Goal: Task Accomplishment & Management: Use online tool/utility

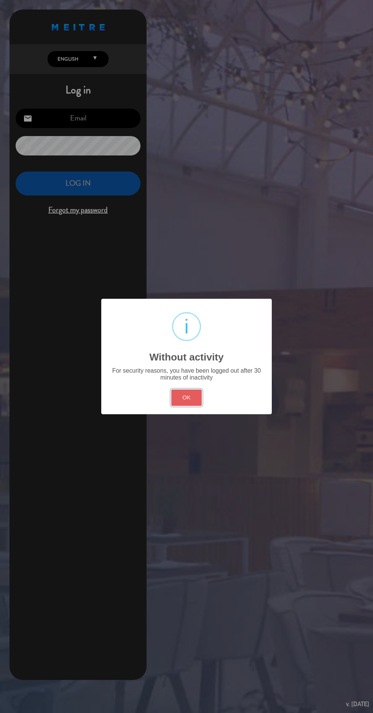
click at [186, 397] on button "OK" at bounding box center [186, 397] width 31 height 16
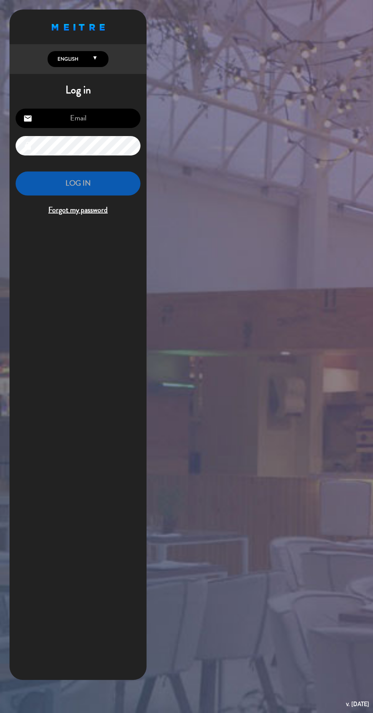
click at [119, 124] on input "email" at bounding box center [78, 118] width 125 height 19
type input "[EMAIL_ADDRESS][DOMAIN_NAME]"
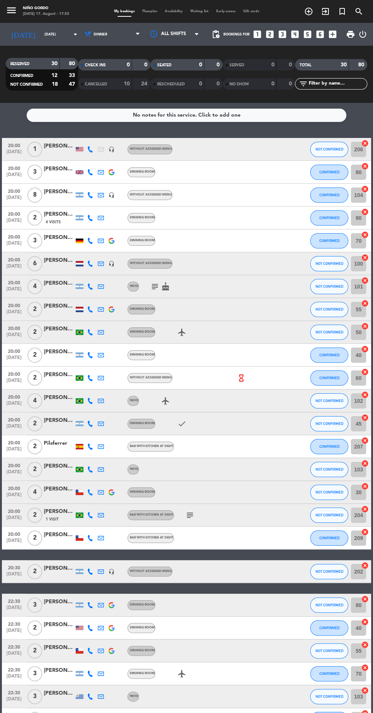
scroll to position [101, 0]
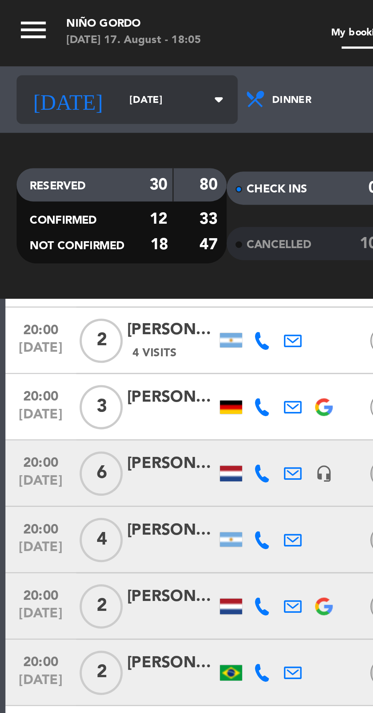
click at [60, 37] on input "[DATE]" at bounding box center [65, 35] width 48 height 12
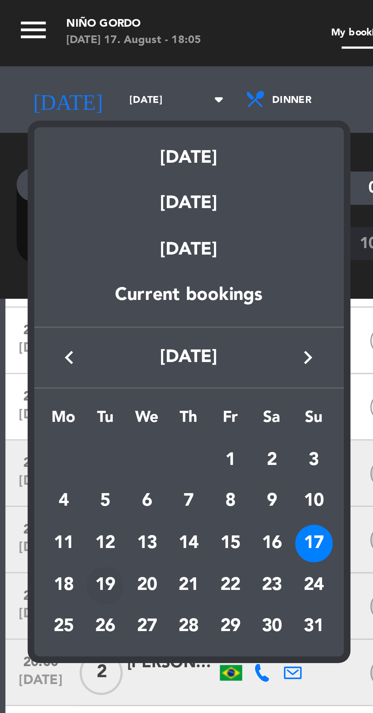
click at [38, 203] on div "19" at bounding box center [36, 201] width 13 height 13
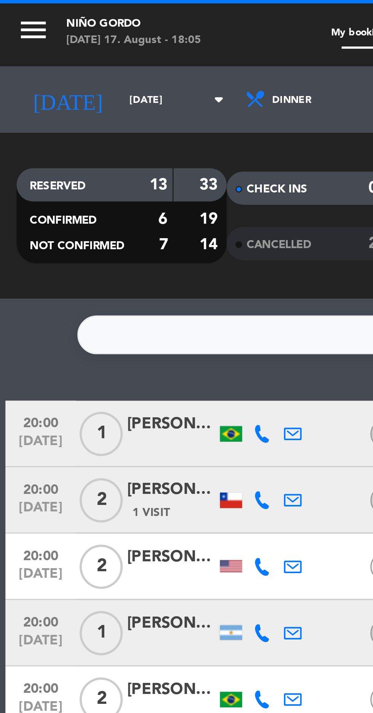
scroll to position [0, 0]
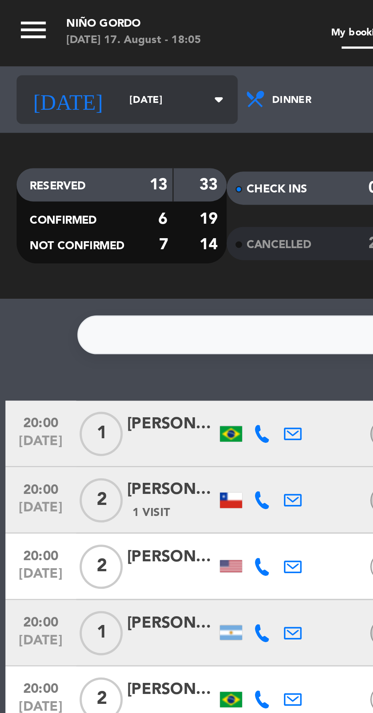
click at [52, 39] on input "[DATE]" at bounding box center [65, 35] width 48 height 12
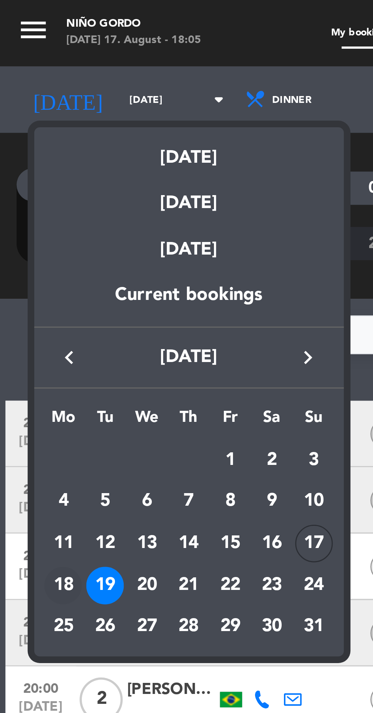
click at [18, 205] on div "18" at bounding box center [21, 201] width 13 height 13
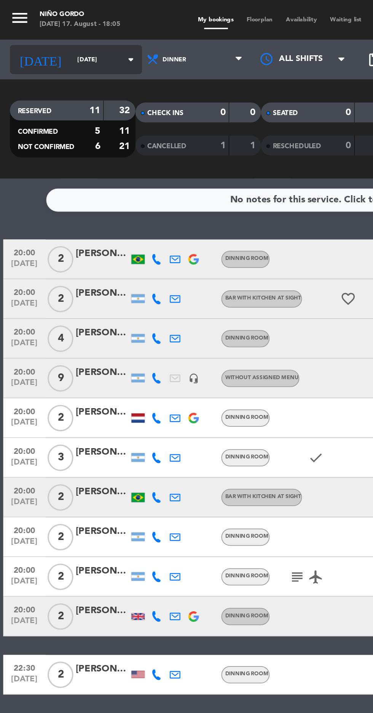
click at [71, 31] on icon "arrow_drop_down" at bounding box center [75, 34] width 9 height 9
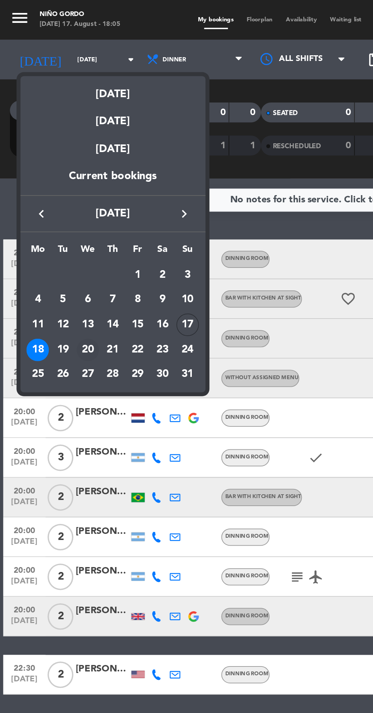
click at [49, 202] on div "20" at bounding box center [50, 201] width 13 height 13
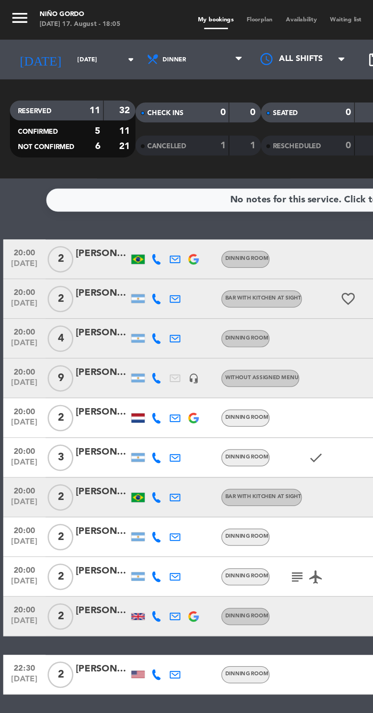
type input "[DATE]"
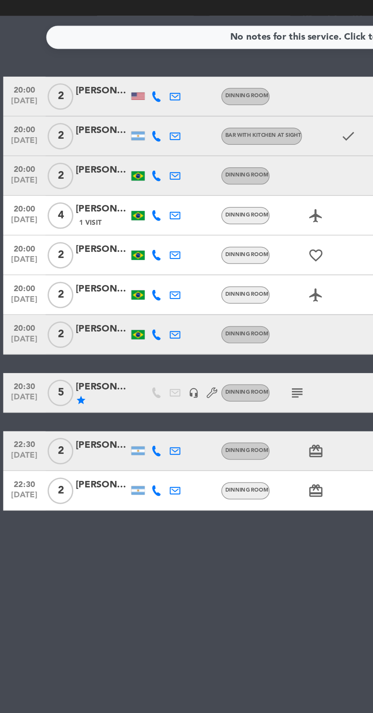
click at [167, 317] on icon "subject" at bounding box center [171, 319] width 9 height 9
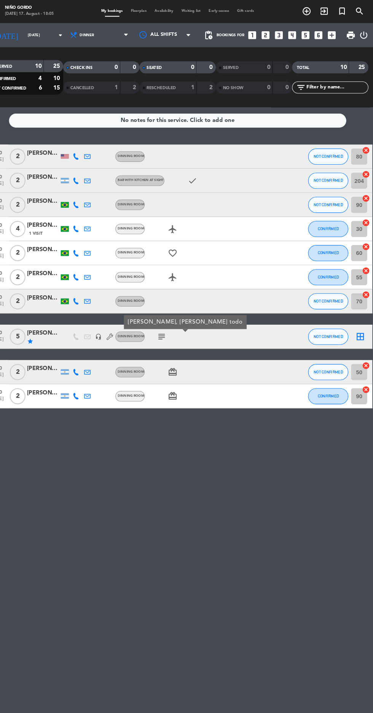
click at [147, 11] on span "Floorplan" at bounding box center [150, 11] width 22 height 3
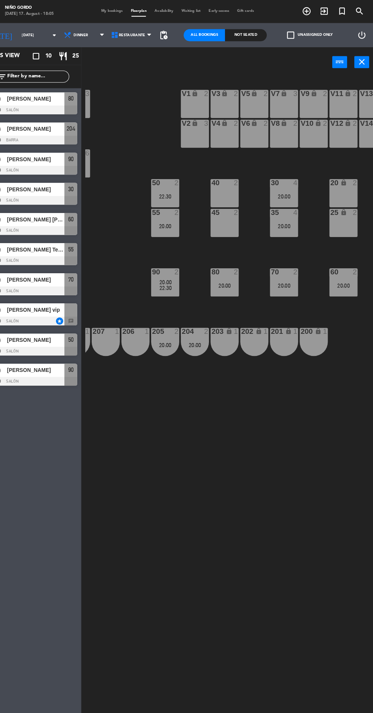
scroll to position [0, 98]
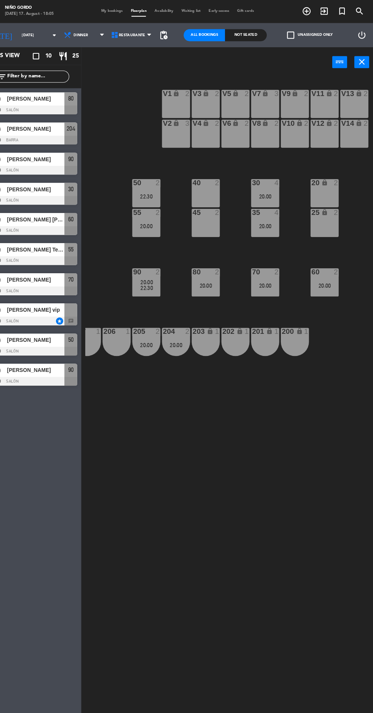
click at [316, 34] on label "check_box_outline_blank Unassigned only" at bounding box center [312, 34] width 43 height 7
click at [312, 34] on input "check_box_outline_blank Unassigned only" at bounding box center [312, 34] width 0 height 0
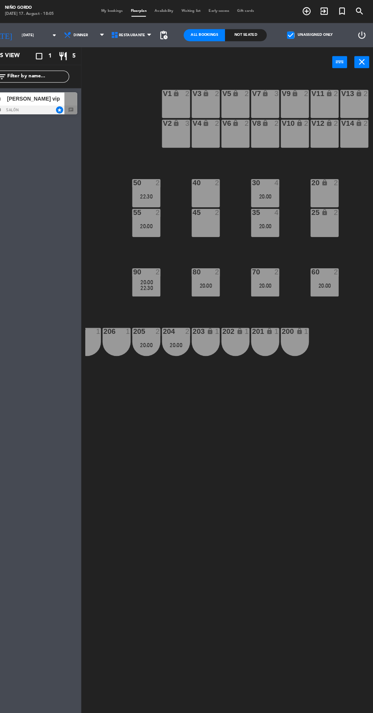
click at [58, 105] on div at bounding box center [48, 105] width 88 height 8
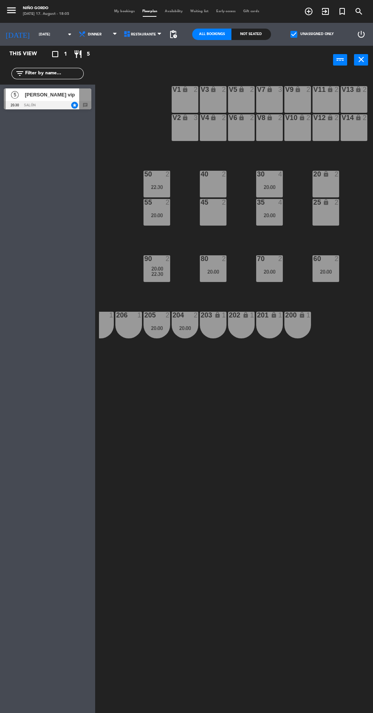
click at [52, 108] on div at bounding box center [48, 105] width 88 height 8
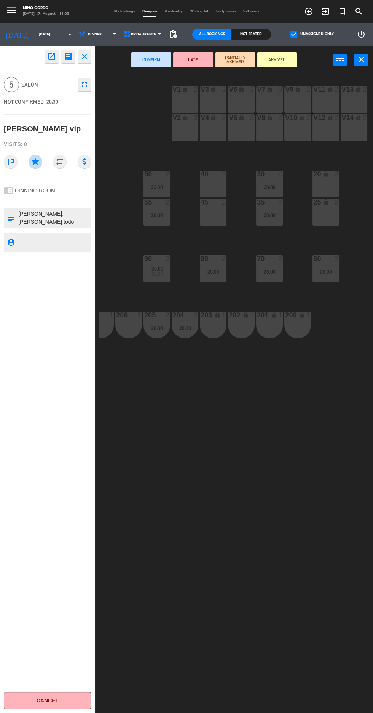
click at [326, 224] on div "25 lock 2" at bounding box center [326, 212] width 27 height 27
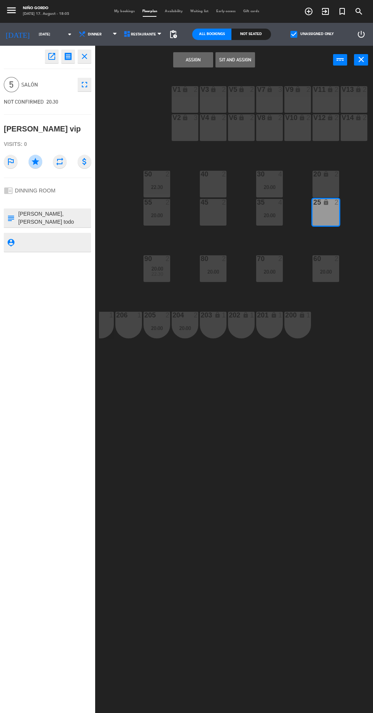
click at [328, 183] on div "20 lock 2" at bounding box center [326, 184] width 27 height 27
click at [193, 59] on button "Assign" at bounding box center [193, 59] width 40 height 15
